Goal: Information Seeking & Learning: Check status

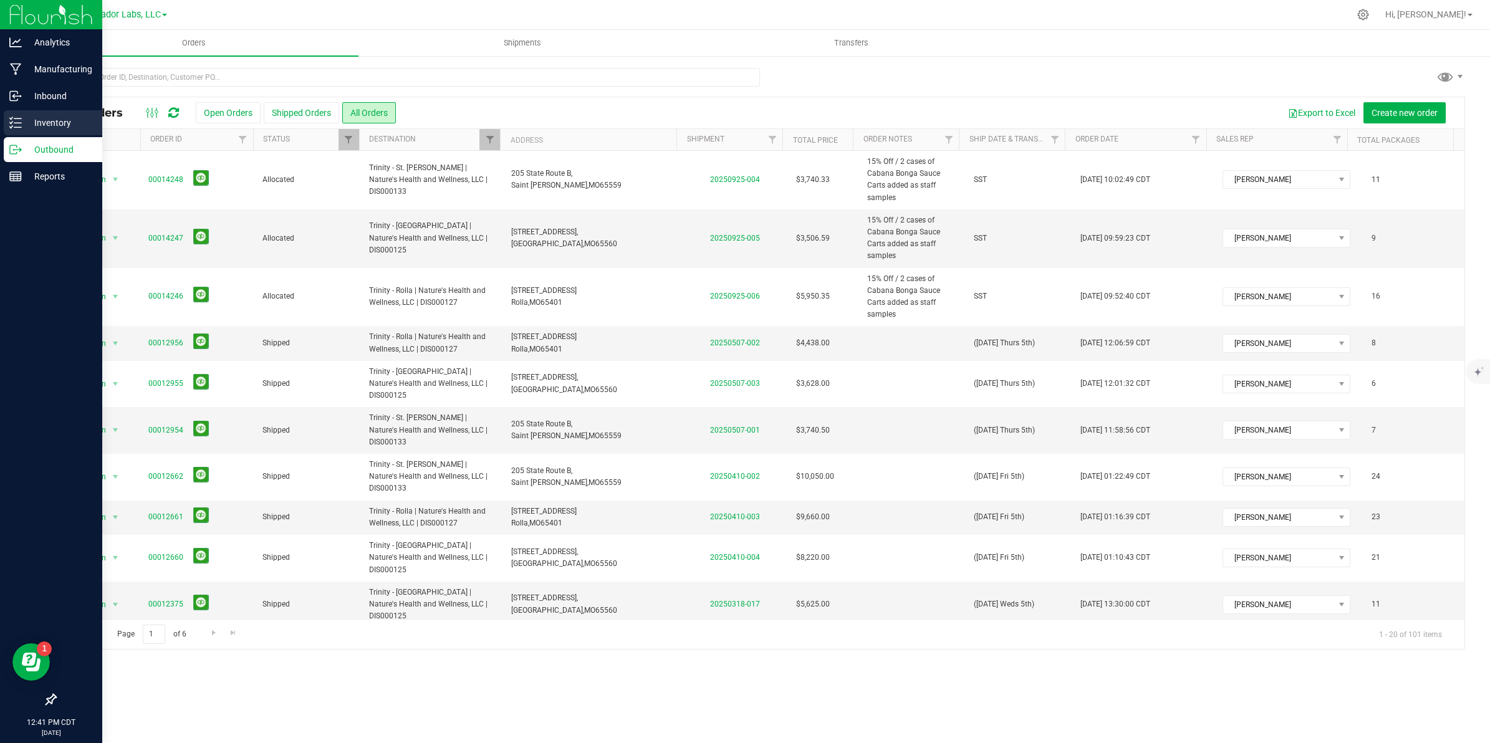
click at [11, 122] on icon at bounding box center [15, 123] width 12 height 12
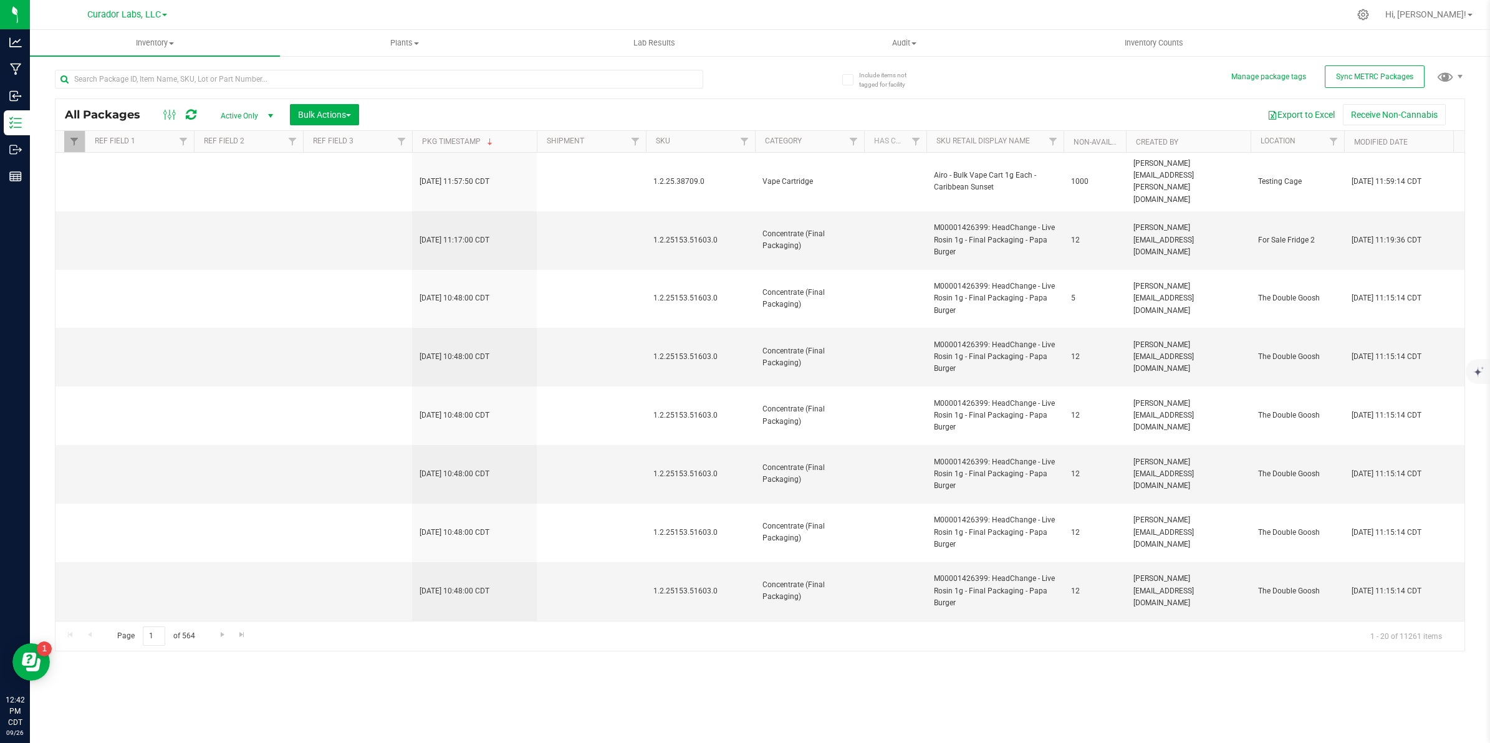
scroll to position [0, 1457]
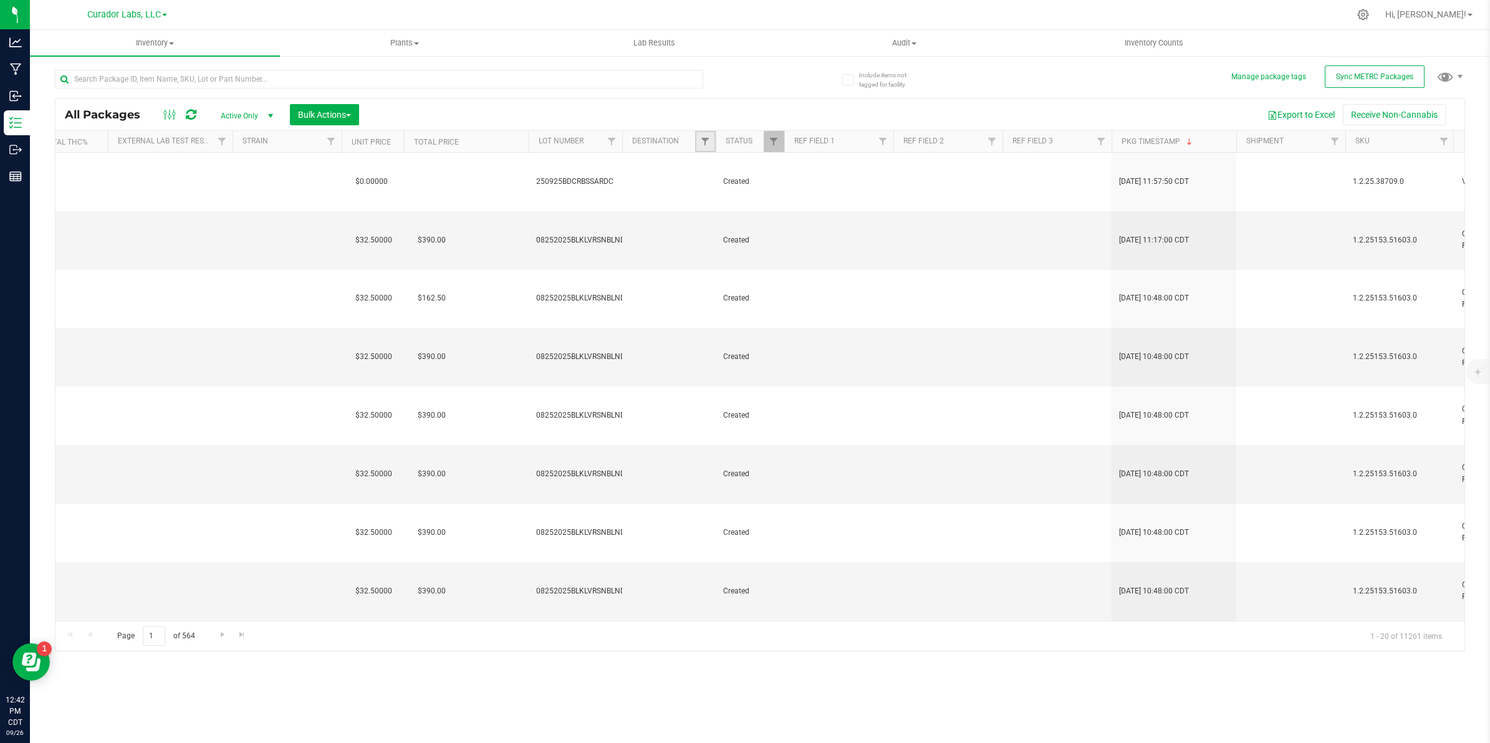
click at [702, 136] on link "Filter" at bounding box center [705, 141] width 21 height 21
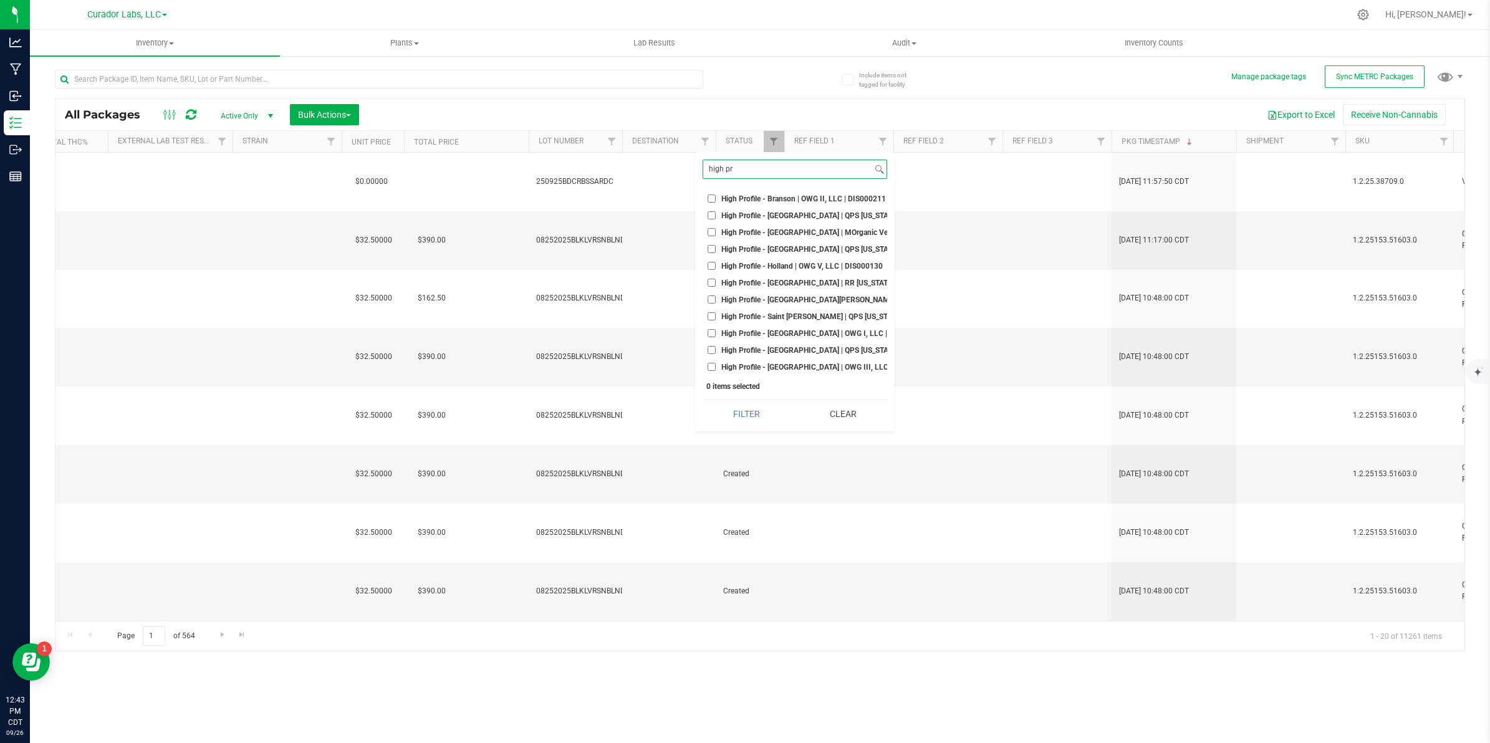
type input "high pr"
click at [723, 196] on span "High Profile - Branson | OWG II, LLC | DIS000211" at bounding box center [803, 198] width 165 height 7
click at [716, 196] on input "High Profile - Branson | OWG II, LLC | DIS000211" at bounding box center [711, 198] width 8 height 8
checkbox input "true"
click at [709, 219] on input "High Profile - [GEOGRAPHIC_DATA] | QPS [US_STATE] Holdings, LLC | DIS000143" at bounding box center [711, 215] width 8 height 8
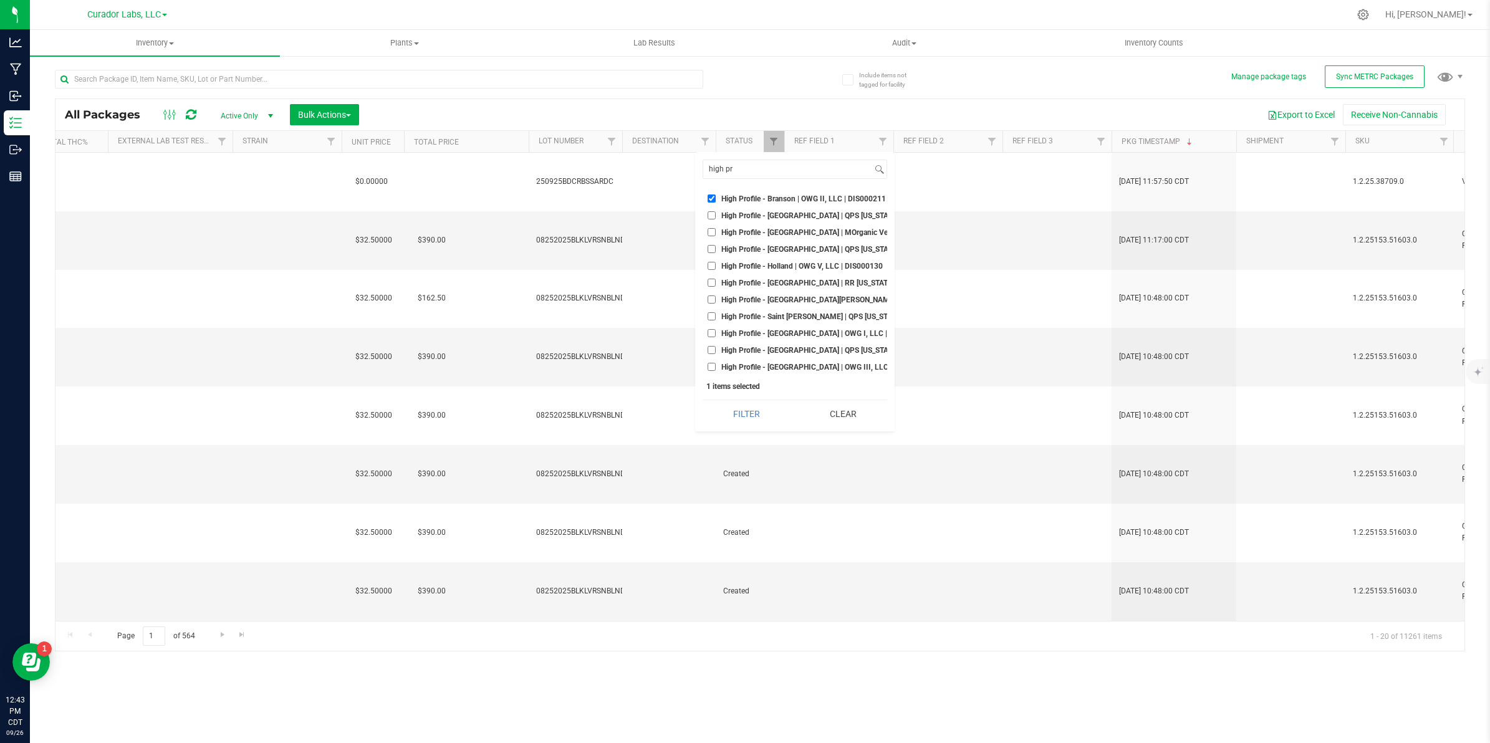
checkbox input "true"
click at [714, 236] on input "High Profile - [GEOGRAPHIC_DATA] | MOrganic Ventures LLC | DIS000215" at bounding box center [711, 232] width 8 height 8
checkbox input "true"
click at [711, 254] on li "High Profile - [GEOGRAPHIC_DATA] | QPS [US_STATE] Holdings, LLC | DIS000182" at bounding box center [794, 248] width 184 height 13
click at [711, 252] on input "High Profile - [GEOGRAPHIC_DATA] | QPS [US_STATE] Holdings, LLC | DIS000182" at bounding box center [711, 249] width 8 height 8
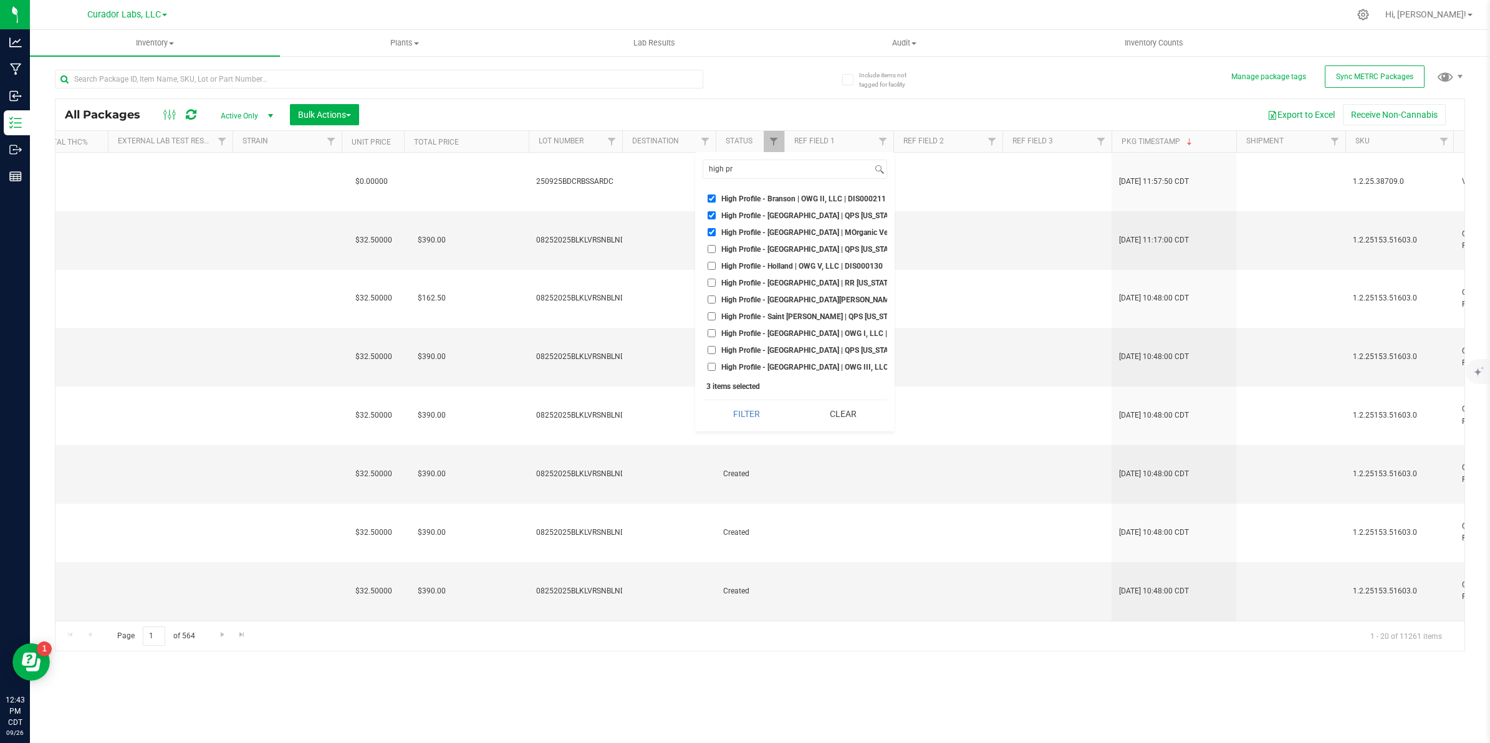
checkbox input "true"
click at [709, 270] on li "High Profile - Holland | OWG V, LLC | DIS000130" at bounding box center [794, 265] width 184 height 13
click at [711, 268] on input "High Profile - Holland | OWG V, LLC | DIS000130" at bounding box center [711, 266] width 8 height 8
checkbox input "true"
click at [711, 285] on input "High Profile - [GEOGRAPHIC_DATA] | RR [US_STATE], LLC | DIS000101" at bounding box center [711, 283] width 8 height 8
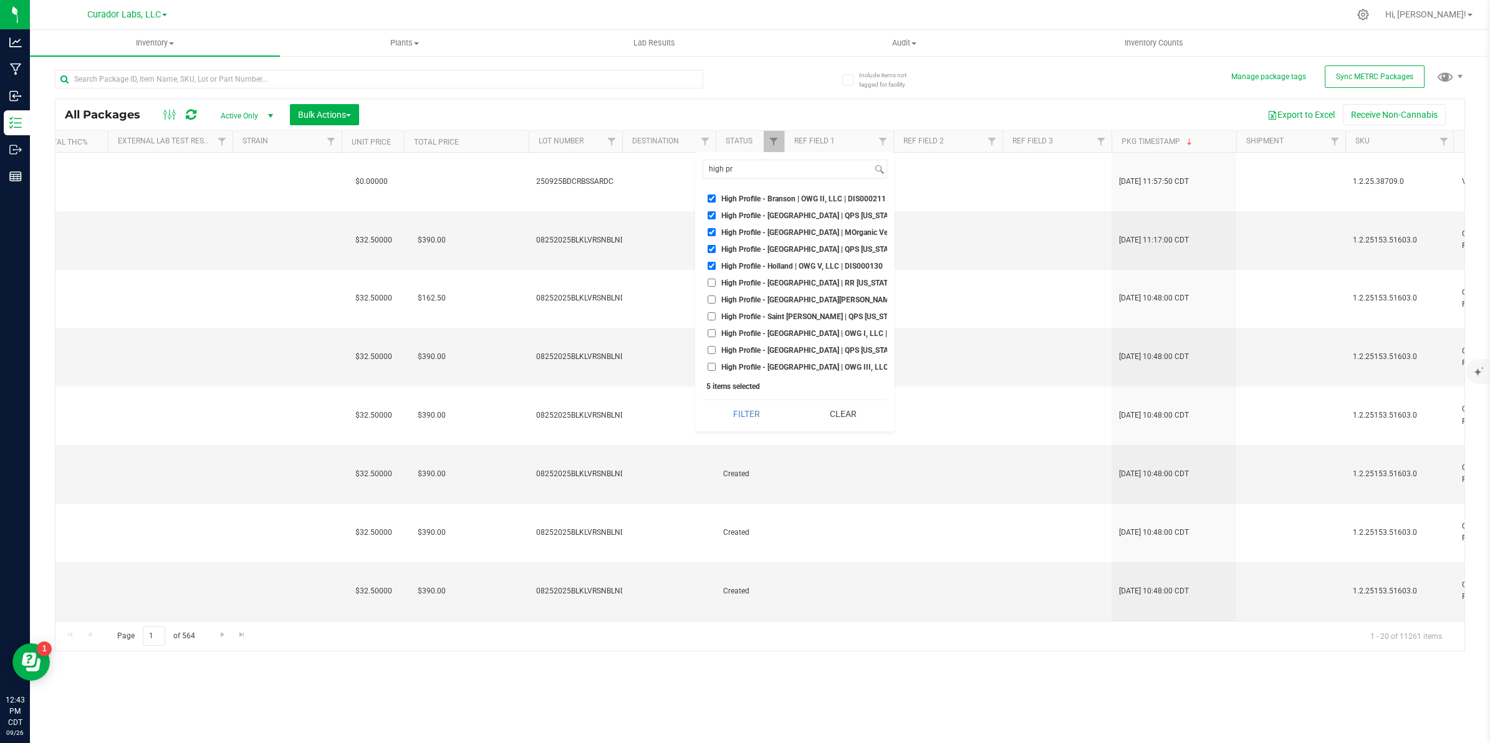
checkbox input "true"
click at [711, 301] on input "High Profile - [GEOGRAPHIC_DATA][PERSON_NAME] | QPS [US_STATE] Holdings, LLC | …" at bounding box center [711, 299] width 8 height 8
checkbox input "true"
click at [712, 317] on input "High Profile - Saint [PERSON_NAME] | QPS [US_STATE] Holdings, LLC | DIS000183" at bounding box center [711, 316] width 8 height 8
checkbox input "true"
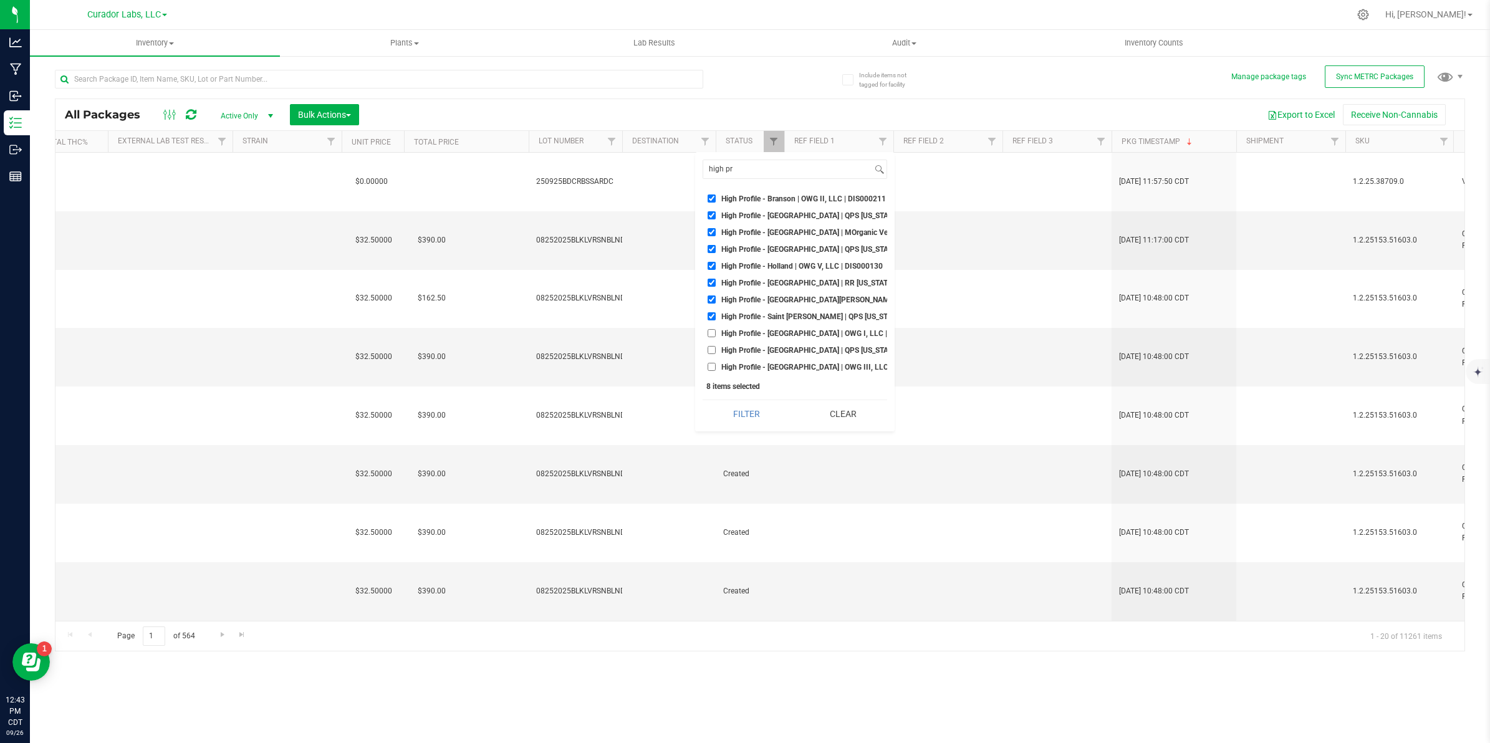
click at [711, 337] on input "High Profile - [GEOGRAPHIC_DATA] | OWG I, LLC | DIS000102" at bounding box center [711, 333] width 8 height 8
checkbox input "true"
click at [712, 350] on input "High Profile - [GEOGRAPHIC_DATA] | QPS [US_STATE] Holdings, LLC | DIS000103" at bounding box center [711, 350] width 8 height 8
checkbox input "true"
click at [708, 363] on input "High Profile - [GEOGRAPHIC_DATA] | OWG III, LLC | DIS000144" at bounding box center [711, 367] width 8 height 8
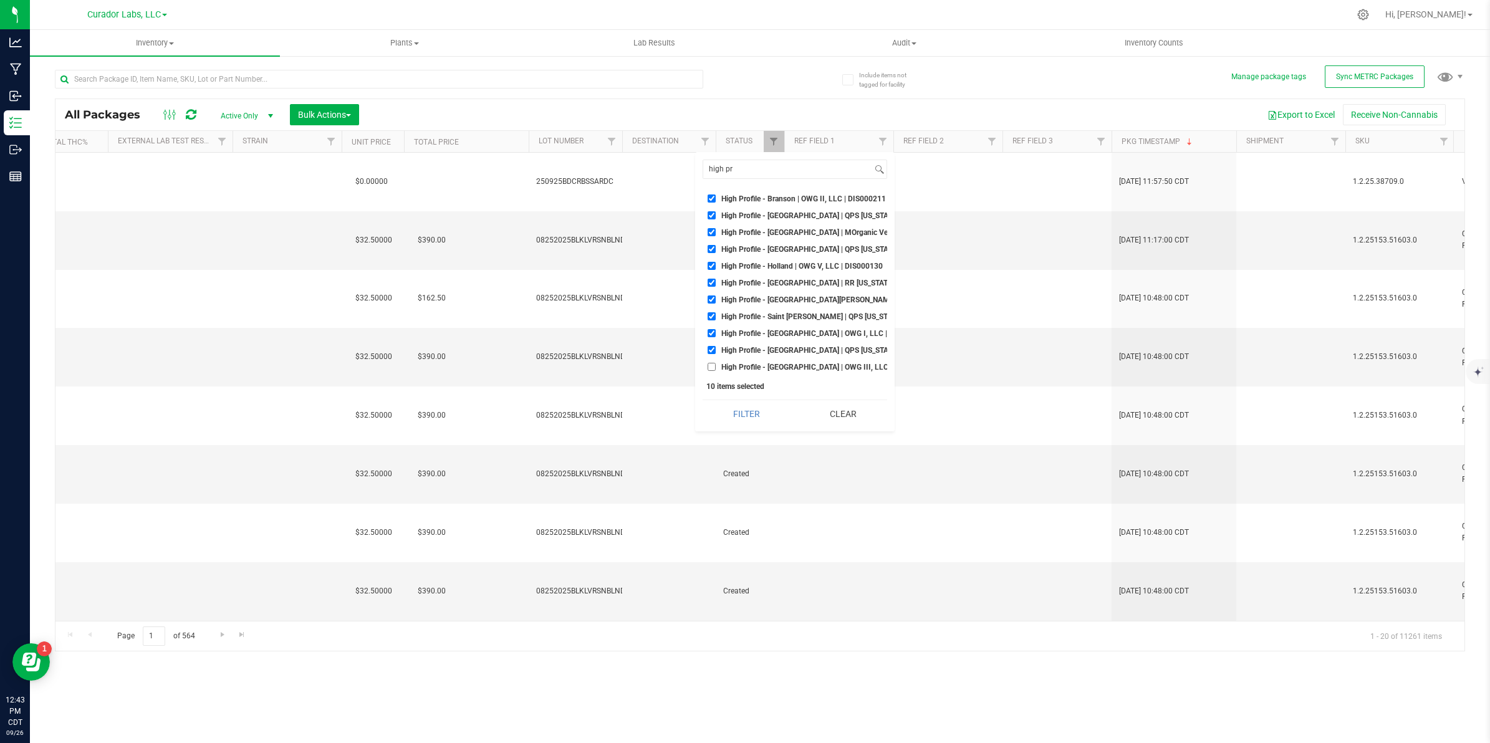
checkbox input "true"
click at [718, 409] on button "Filter" at bounding box center [746, 413] width 88 height 27
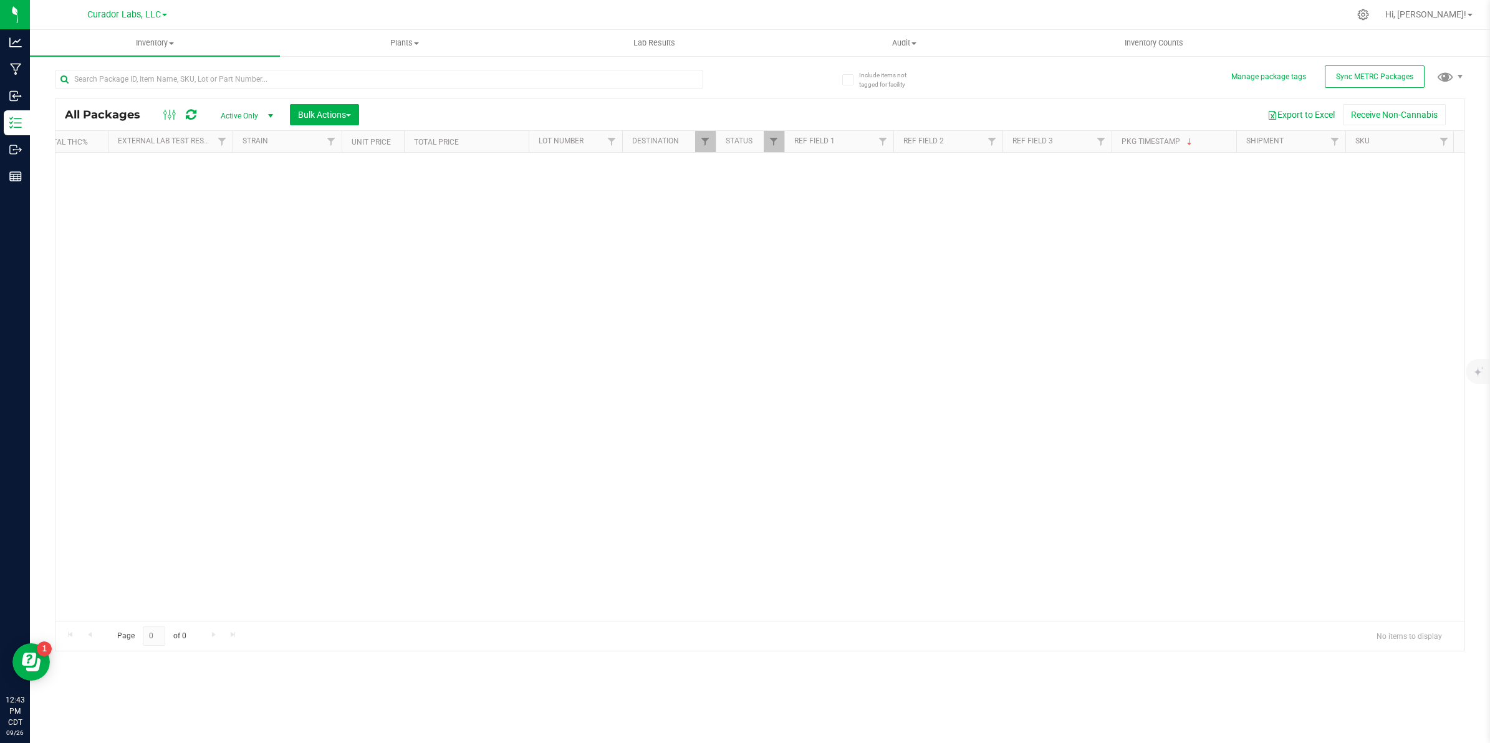
click at [249, 113] on span "Active Only" at bounding box center [244, 115] width 69 height 17
click at [220, 193] on li "All" at bounding box center [244, 192] width 67 height 19
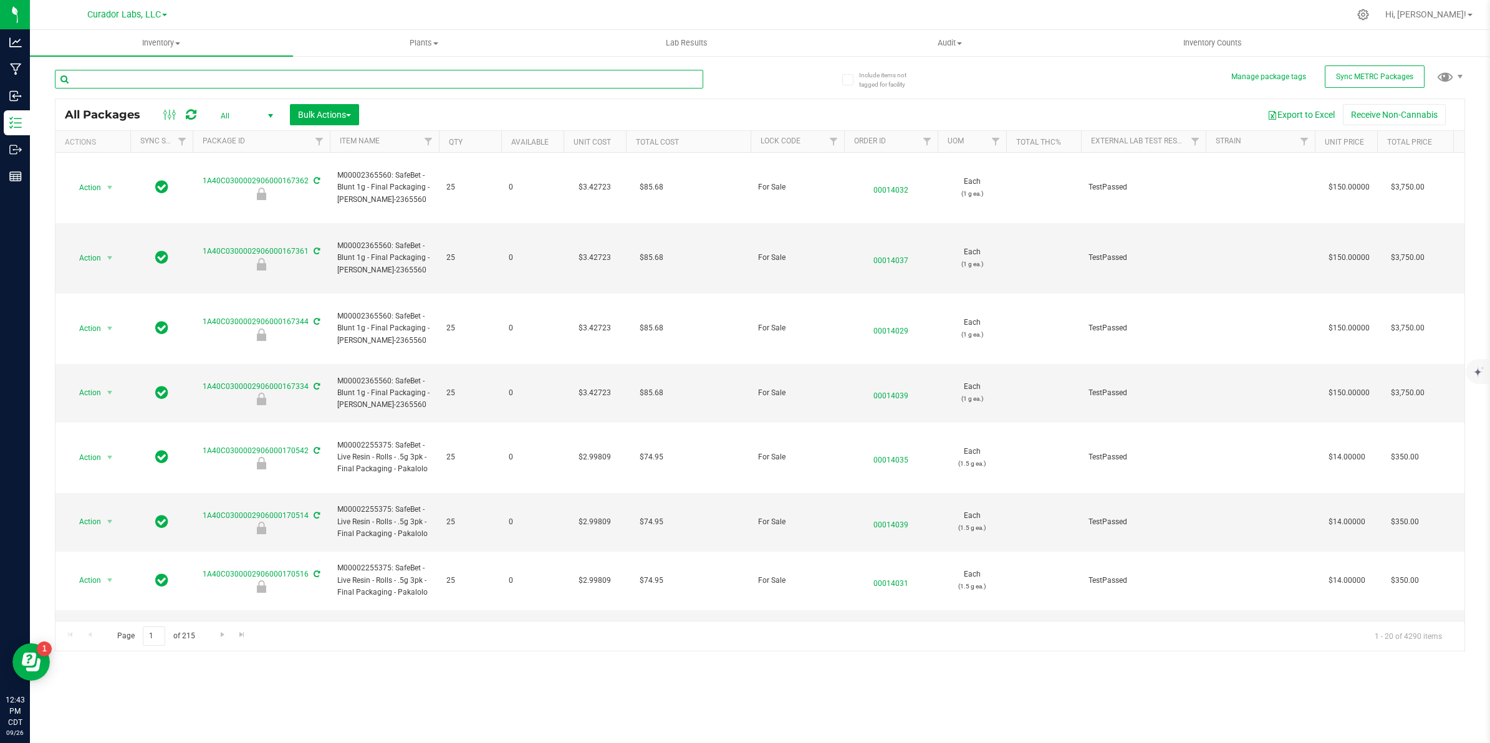
click at [307, 84] on input "text" at bounding box center [379, 79] width 648 height 19
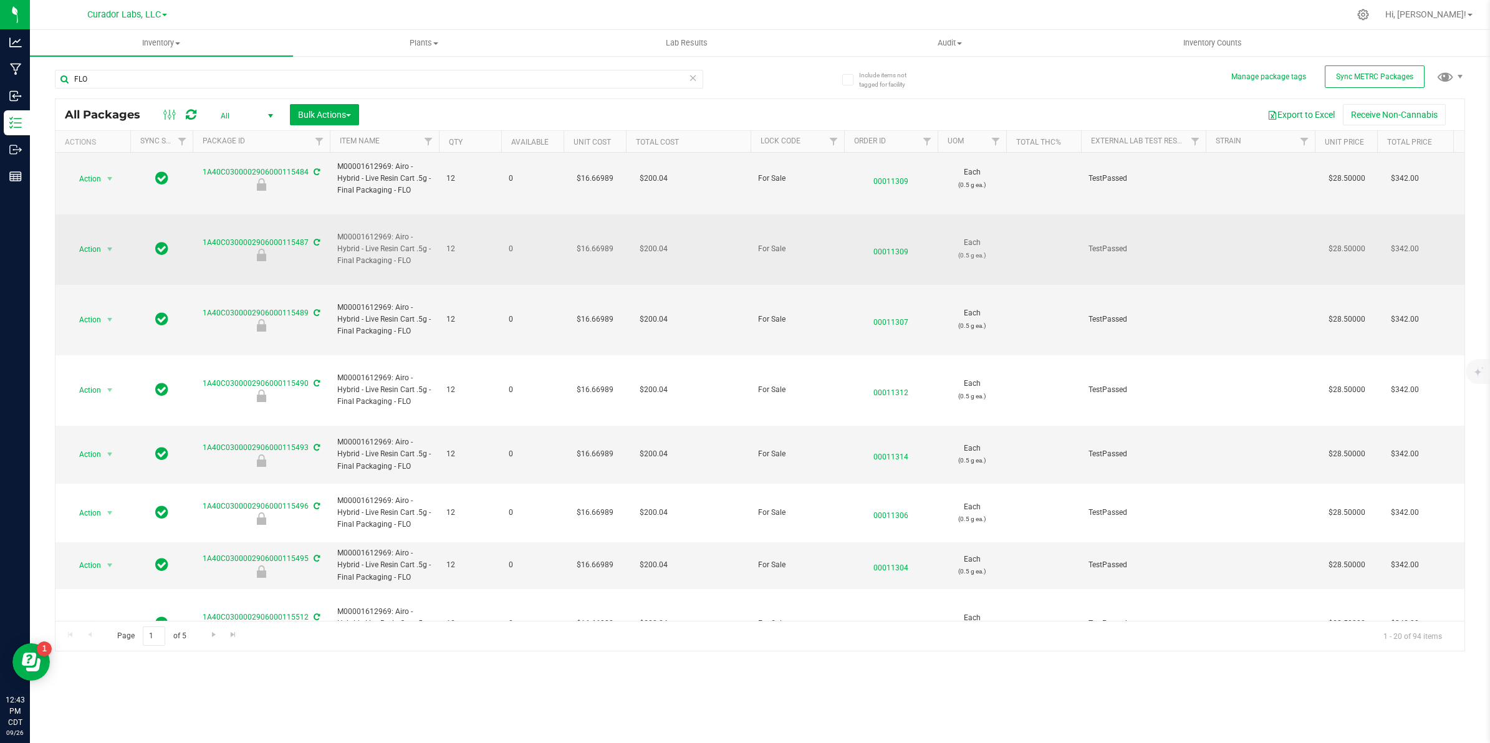
scroll to position [606, 0]
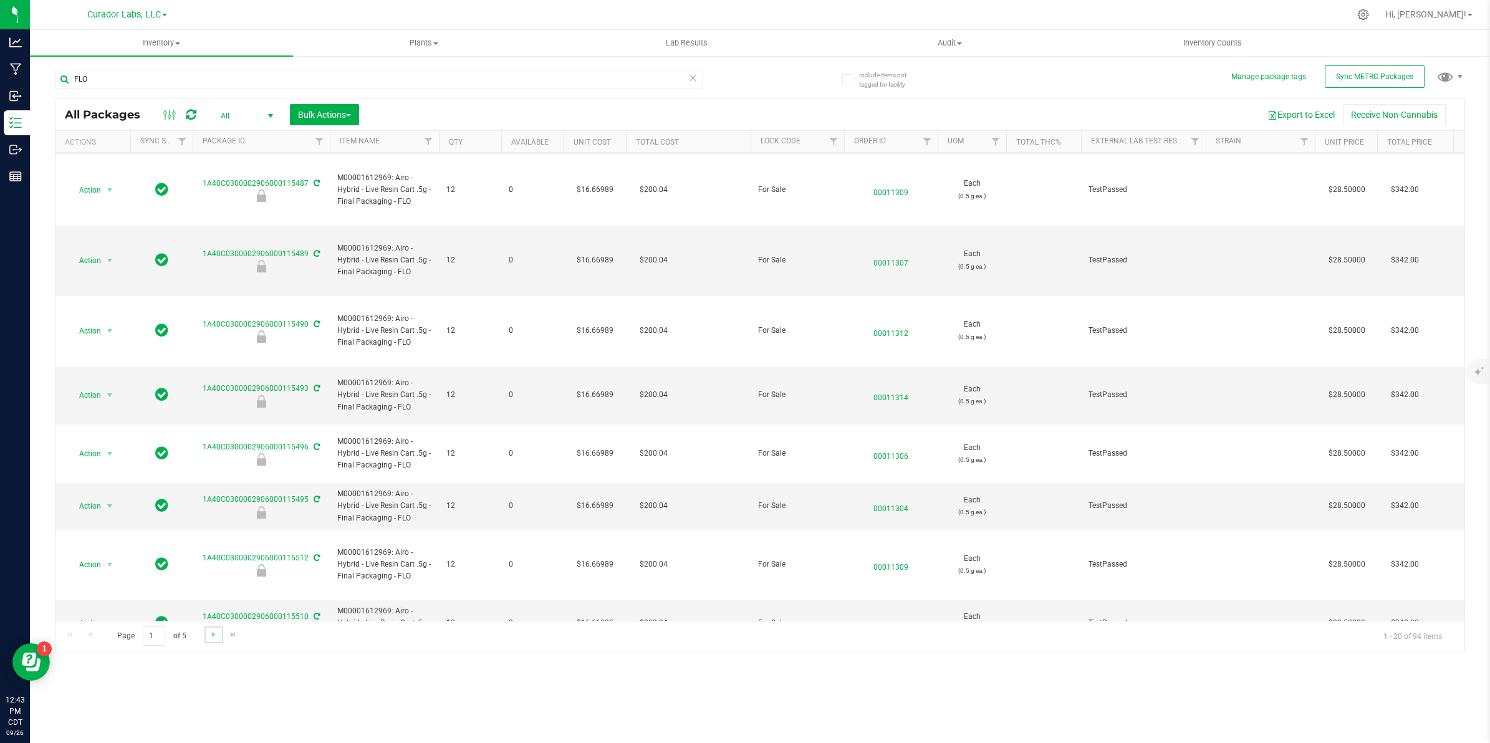
click at [207, 640] on link "Go to the next page" at bounding box center [213, 634] width 18 height 17
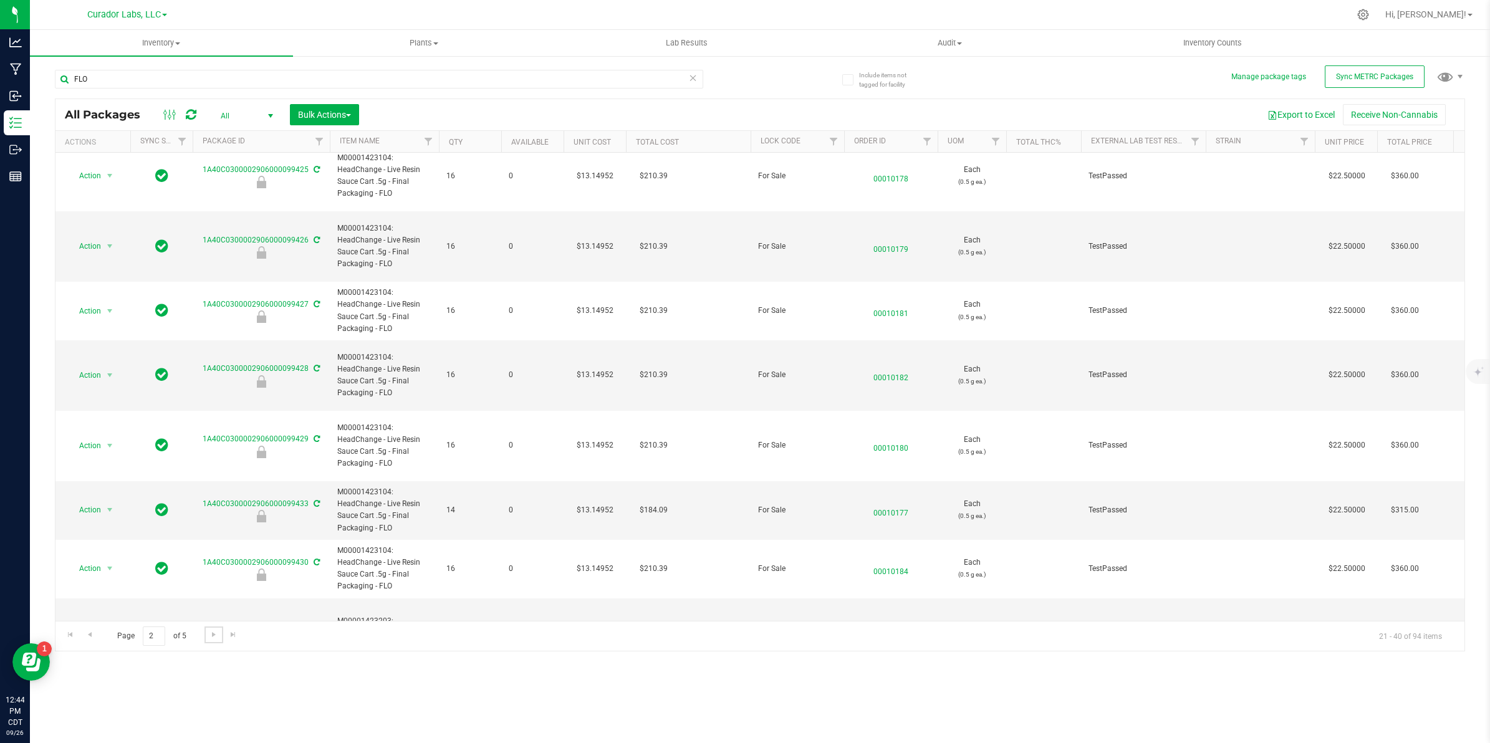
scroll to position [678, 0]
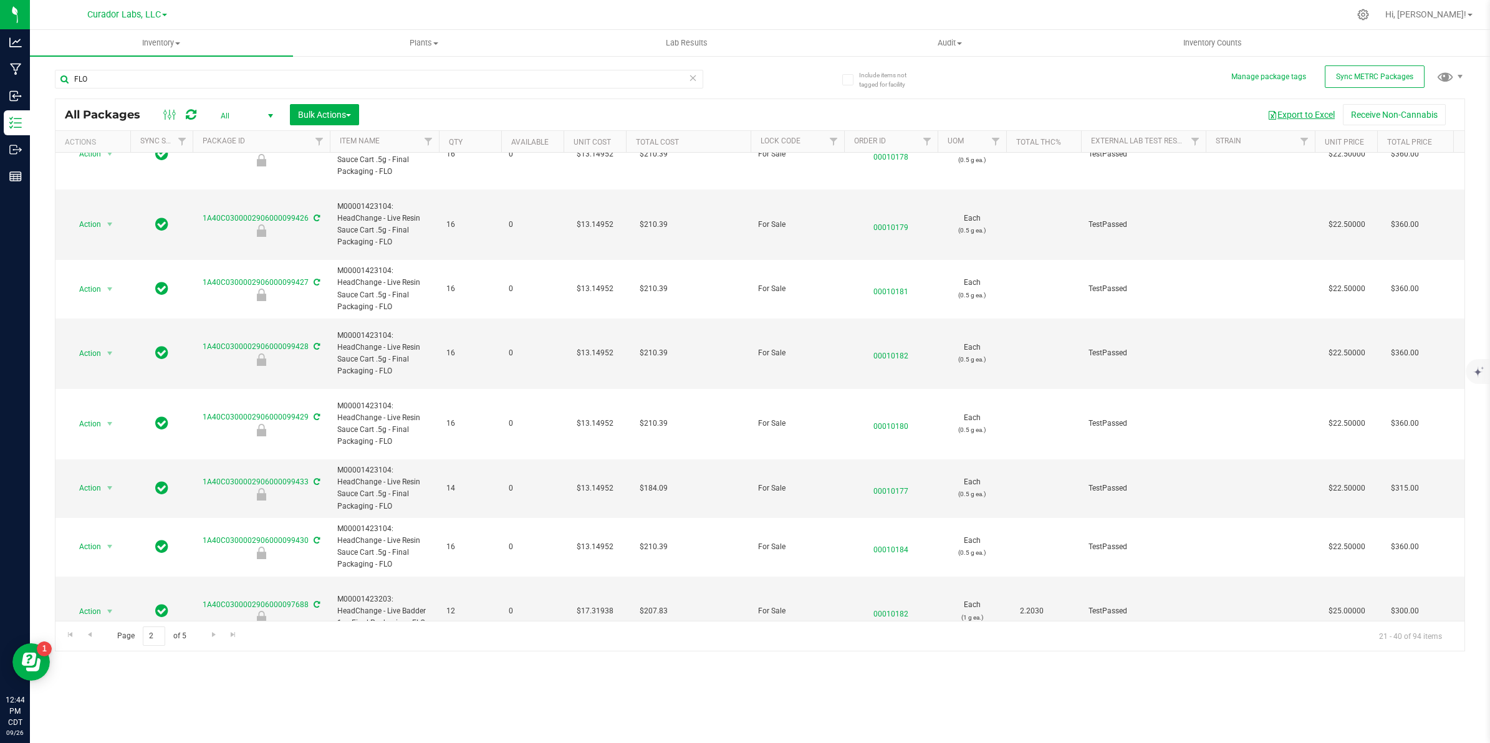
click at [1295, 110] on button "Export to Excel" at bounding box center [1301, 114] width 84 height 21
click at [101, 79] on input "FLO" at bounding box center [379, 79] width 648 height 19
paste input "Lemon Lunar Bliss"
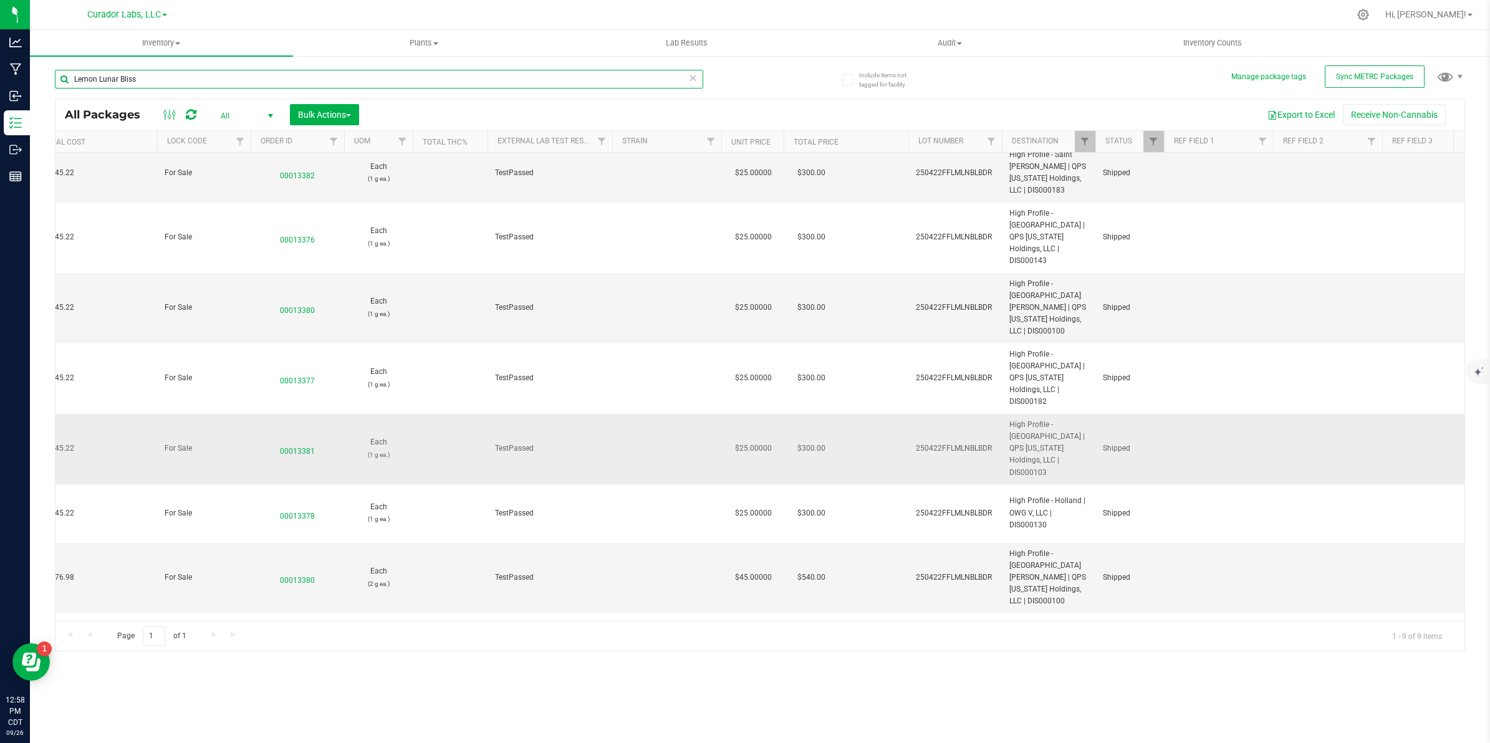
scroll to position [70, 593]
type input "Lemon Lunar Bliss"
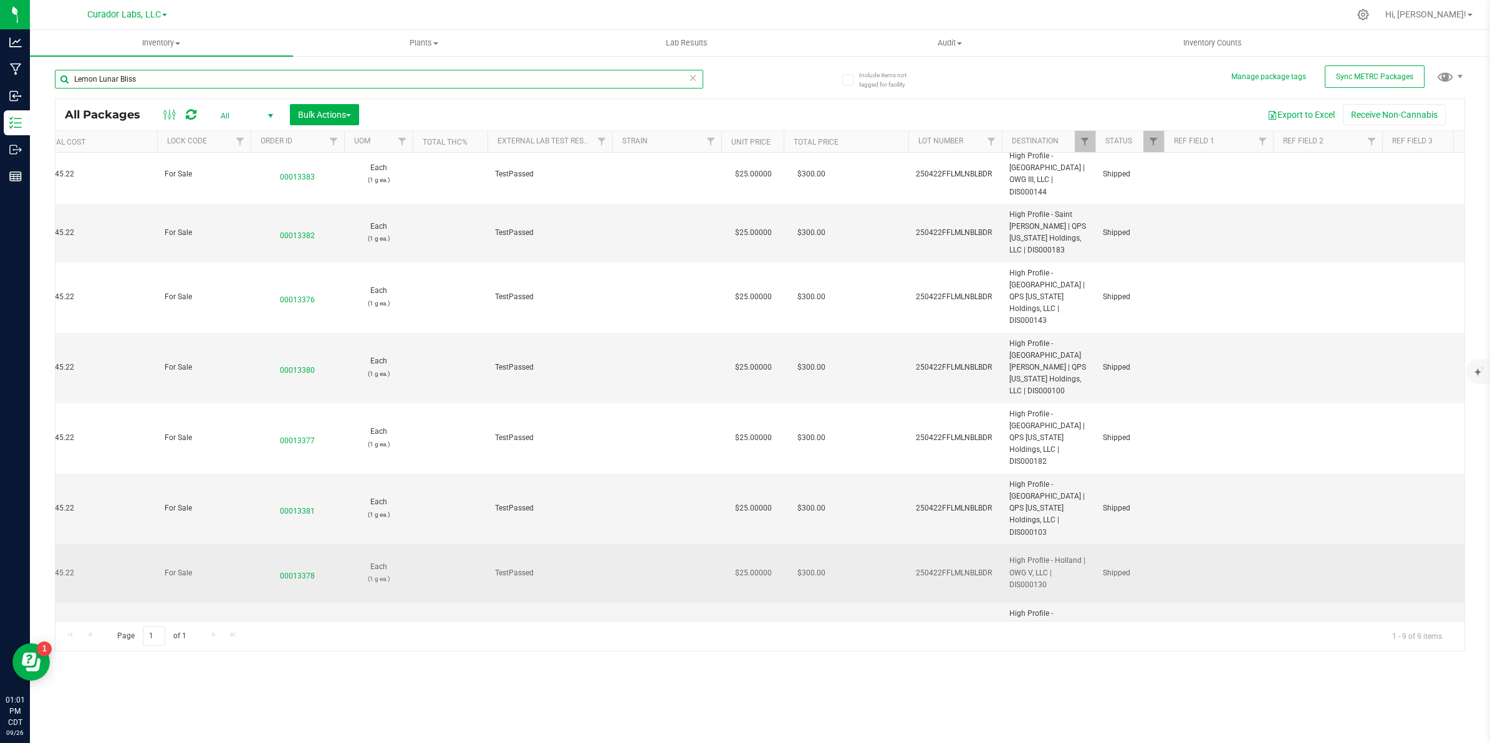
scroll to position [0, 593]
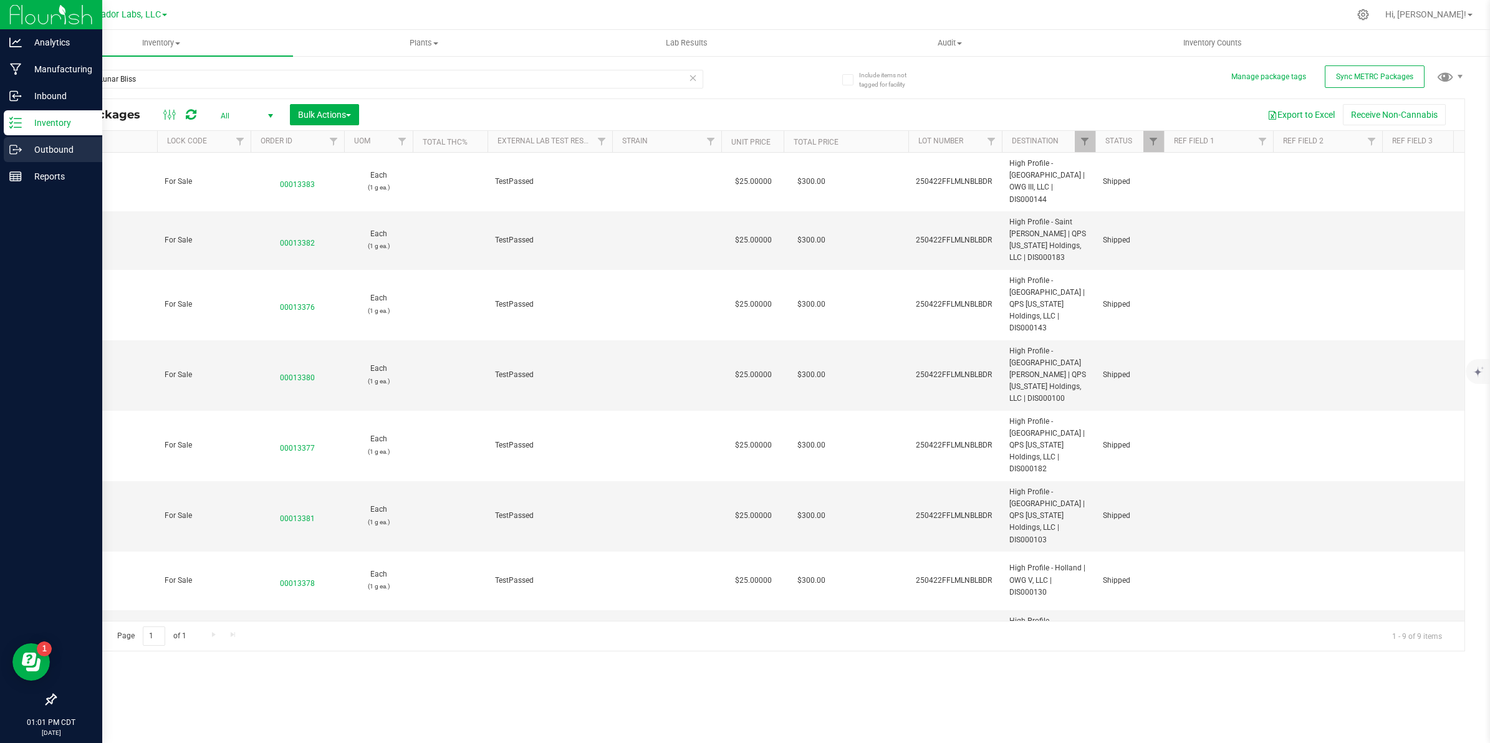
drag, startPoint x: 608, startPoint y: 100, endPoint x: 14, endPoint y: 150, distance: 596.7
click at [14, 150] on icon at bounding box center [15, 149] width 12 height 12
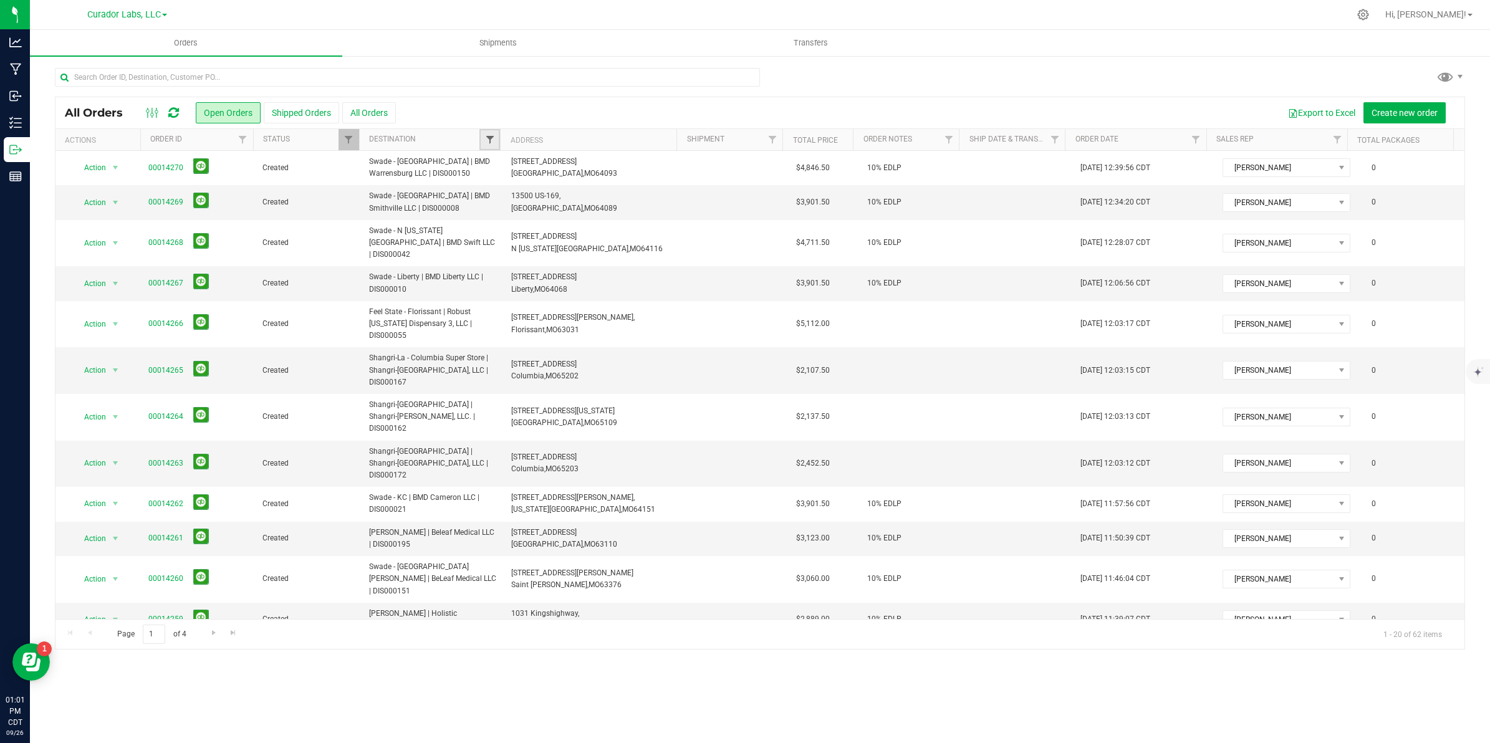
click at [488, 141] on span "Filter" at bounding box center [490, 140] width 10 height 10
click at [298, 111] on button "Shipped Orders" at bounding box center [301, 112] width 75 height 21
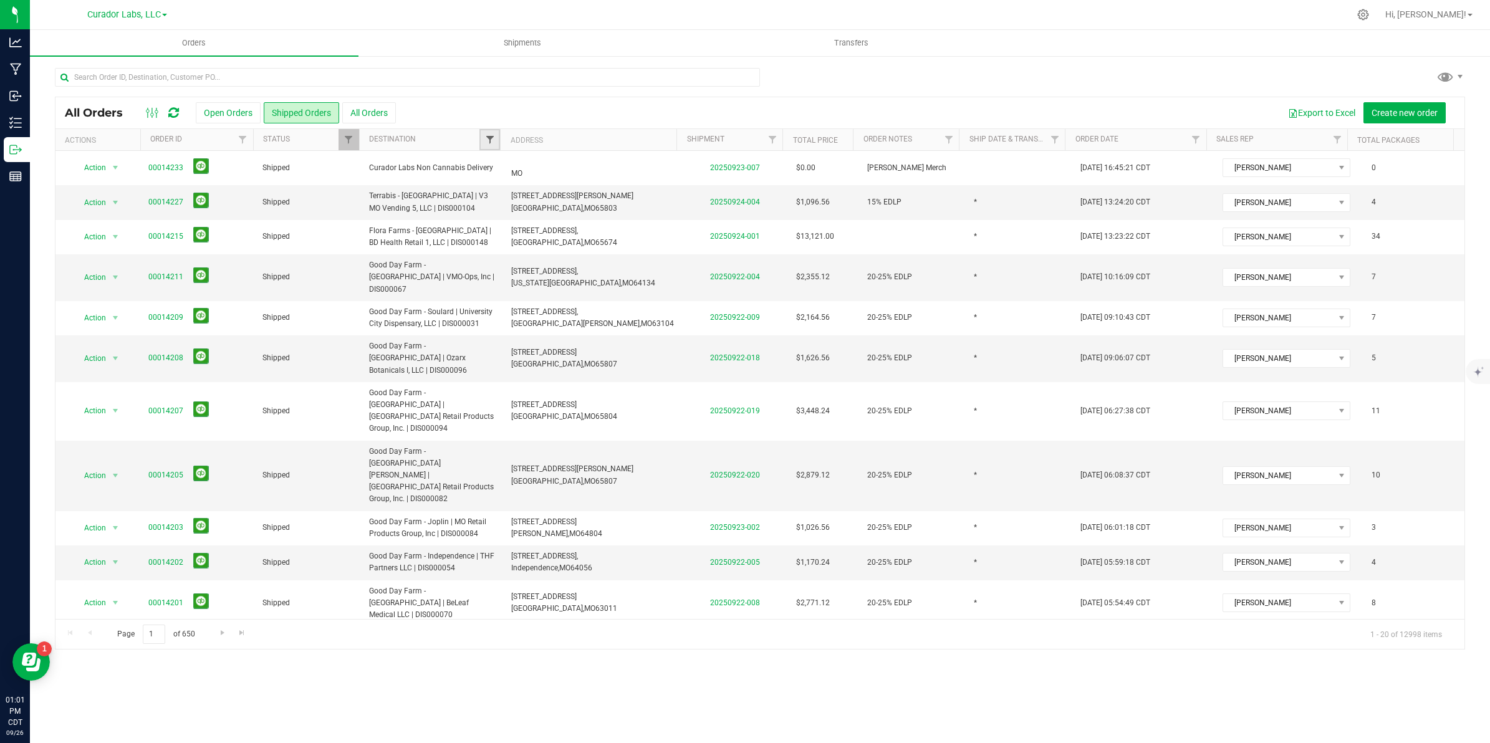
click at [493, 142] on span "Filter" at bounding box center [490, 140] width 10 height 10
type input "pine"
click at [618, 257] on button "Clear" at bounding box center [627, 243] width 88 height 27
